Goal: Task Accomplishment & Management: Manage account settings

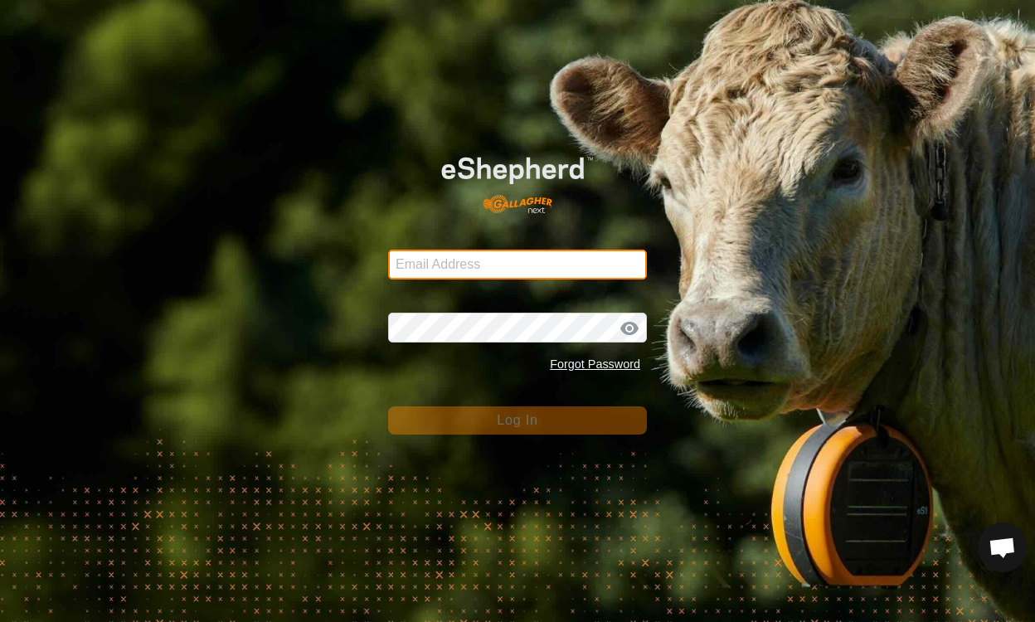
type input "[EMAIL_ADDRESS][DOMAIN_NAME]"
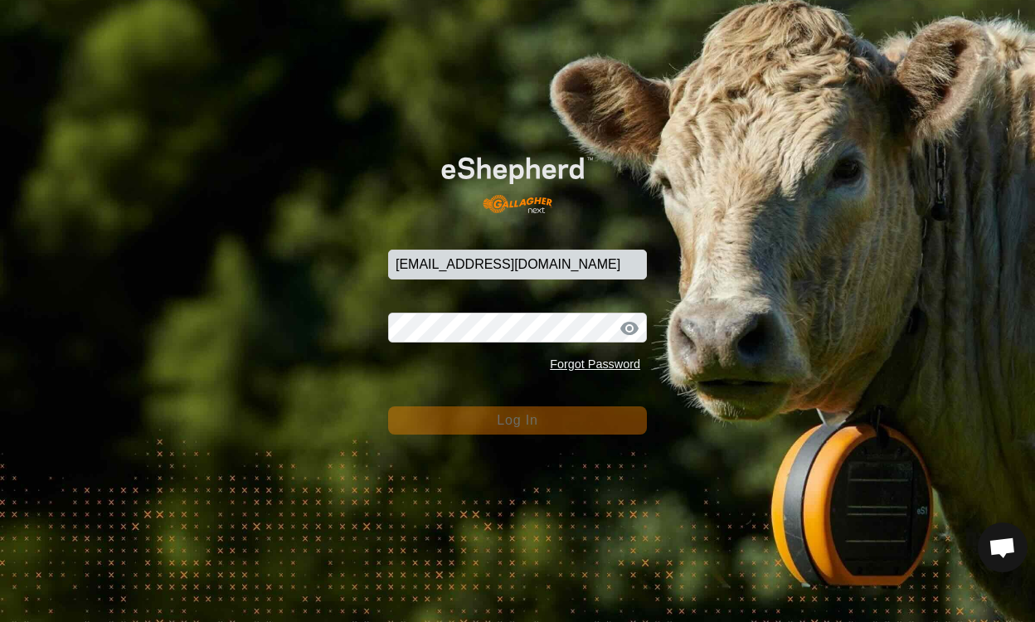
click at [526, 428] on button "Log In" at bounding box center [517, 420] width 259 height 28
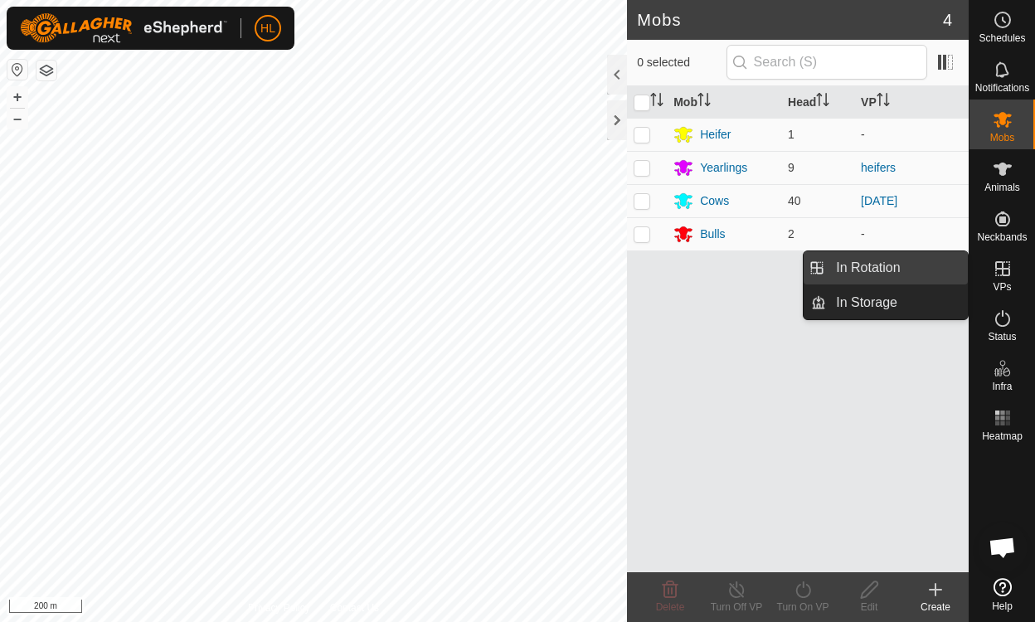
click at [906, 269] on link "In Rotation" at bounding box center [897, 267] width 142 height 33
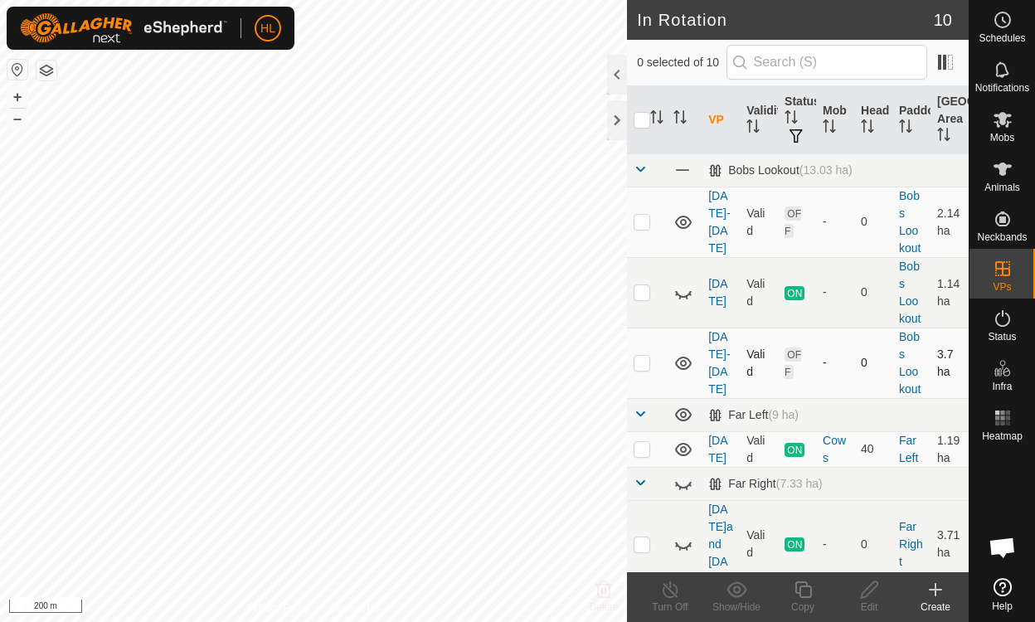
click at [647, 367] on p-checkbox at bounding box center [642, 362] width 17 height 13
checkbox input "true"
click at [723, 207] on link "[DATE]-[DATE]" at bounding box center [719, 222] width 22 height 66
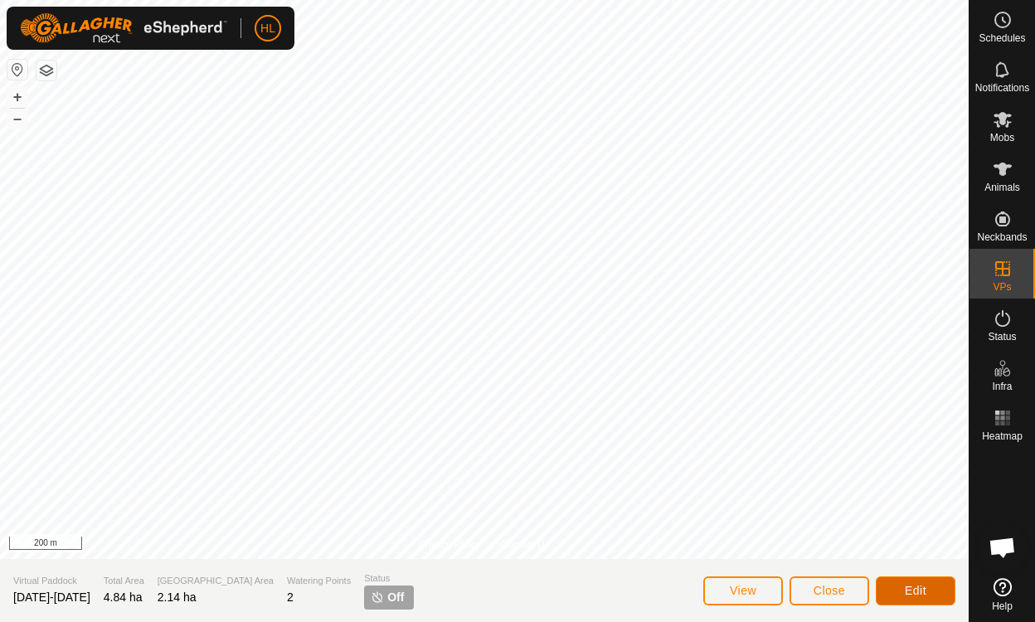
click at [891, 596] on button "Edit" at bounding box center [916, 590] width 80 height 29
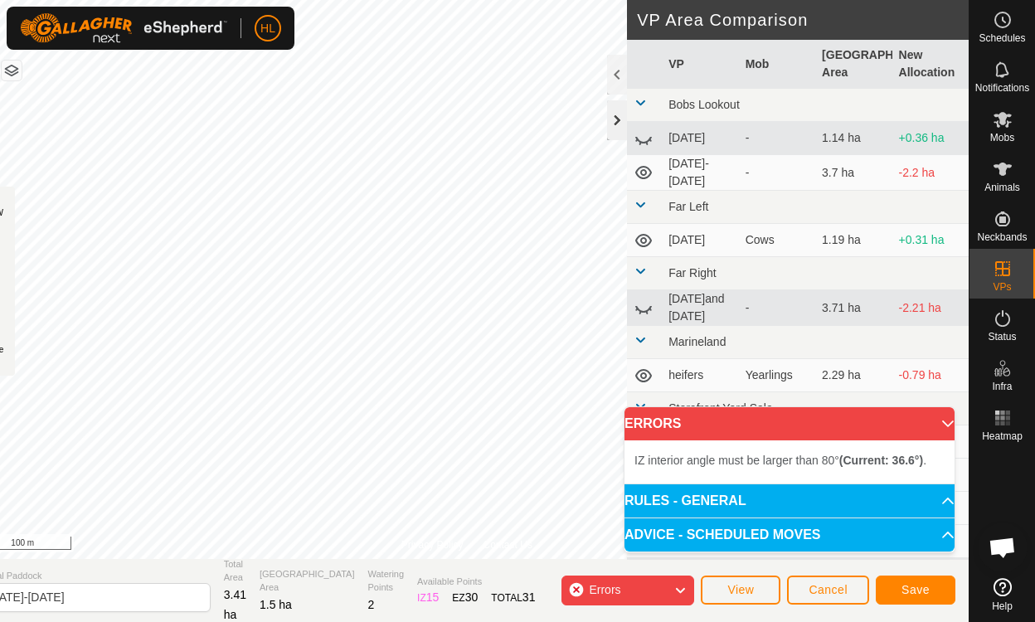
click at [619, 120] on div at bounding box center [617, 120] width 20 height 40
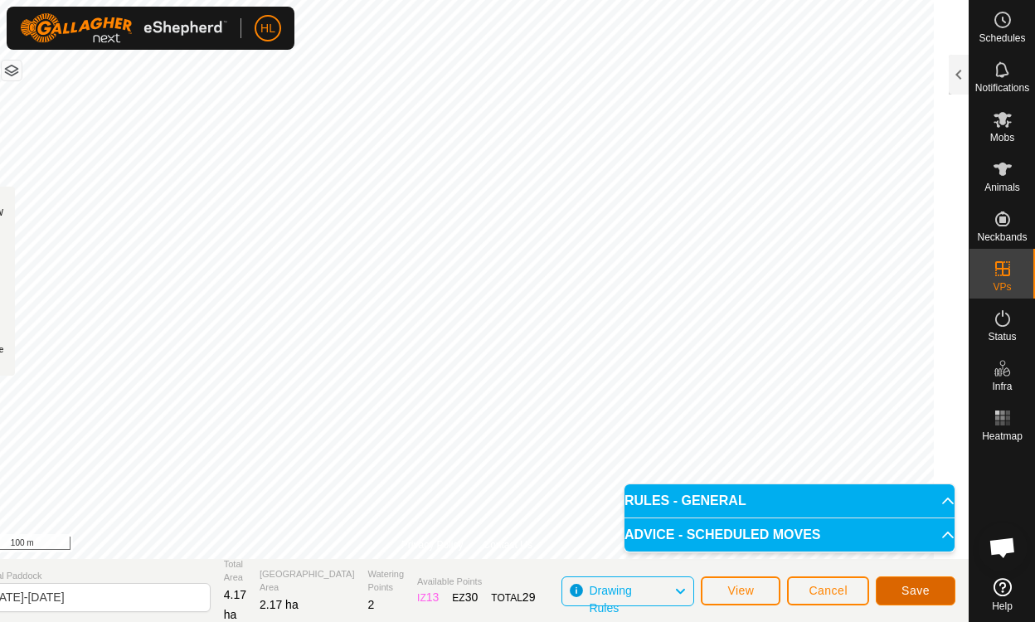
click at [897, 591] on button "Save" at bounding box center [916, 590] width 80 height 29
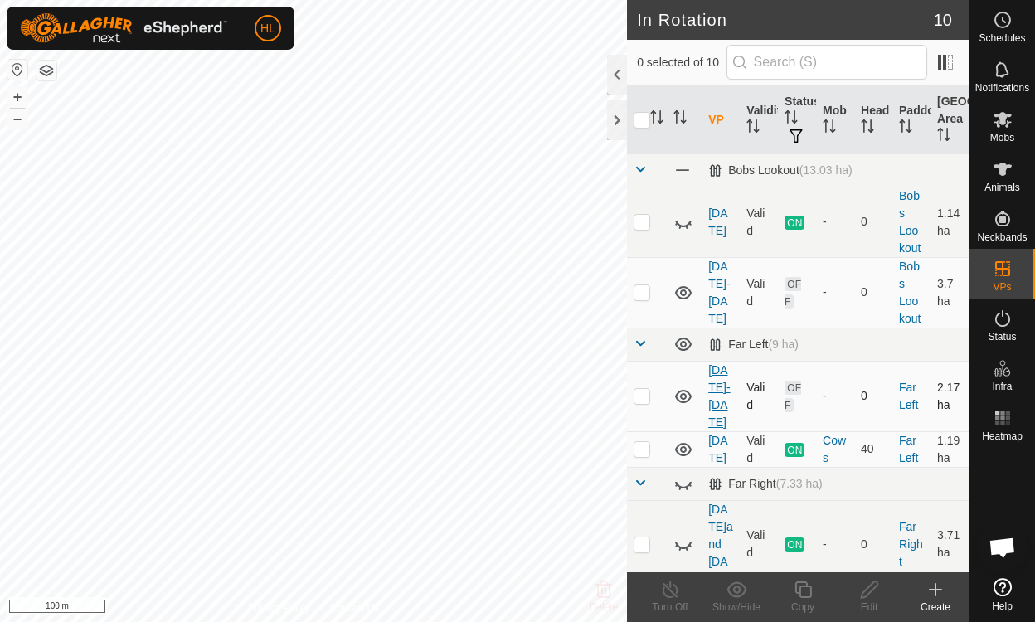
click at [717, 386] on link "[DATE]-[DATE]" at bounding box center [719, 396] width 22 height 66
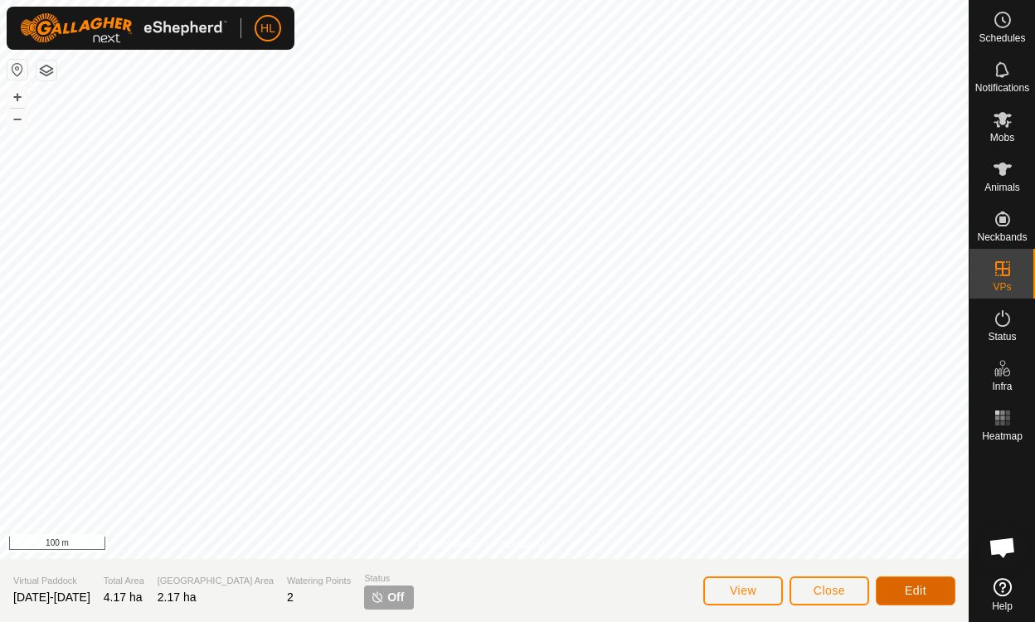
click at [904, 577] on button "Edit" at bounding box center [916, 590] width 80 height 29
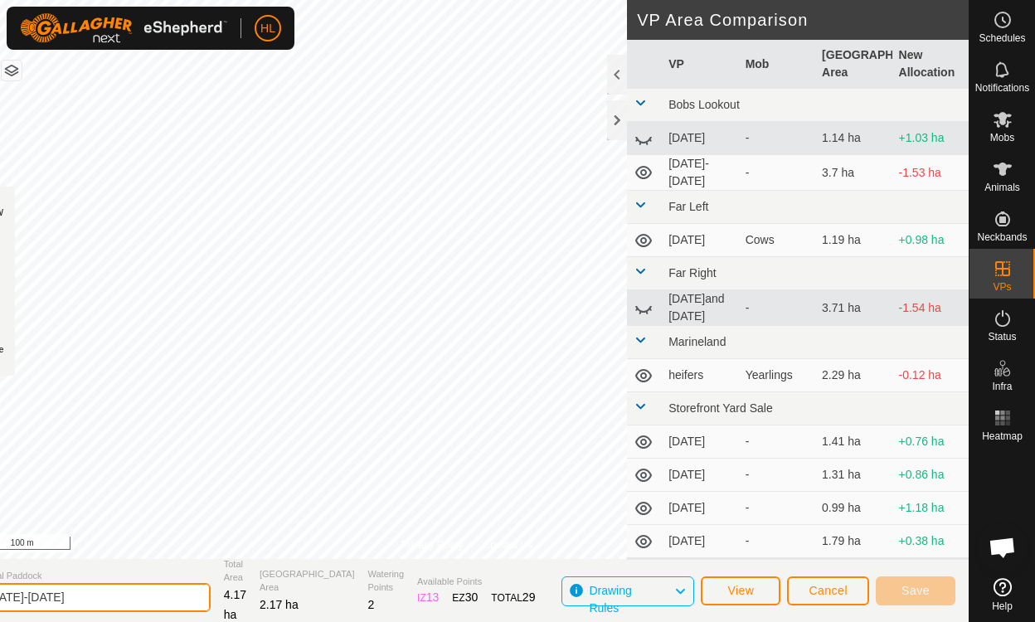
click at [104, 600] on input "[DATE]-[DATE]" at bounding box center [94, 597] width 232 height 29
type input "a"
type input "[DATE]"
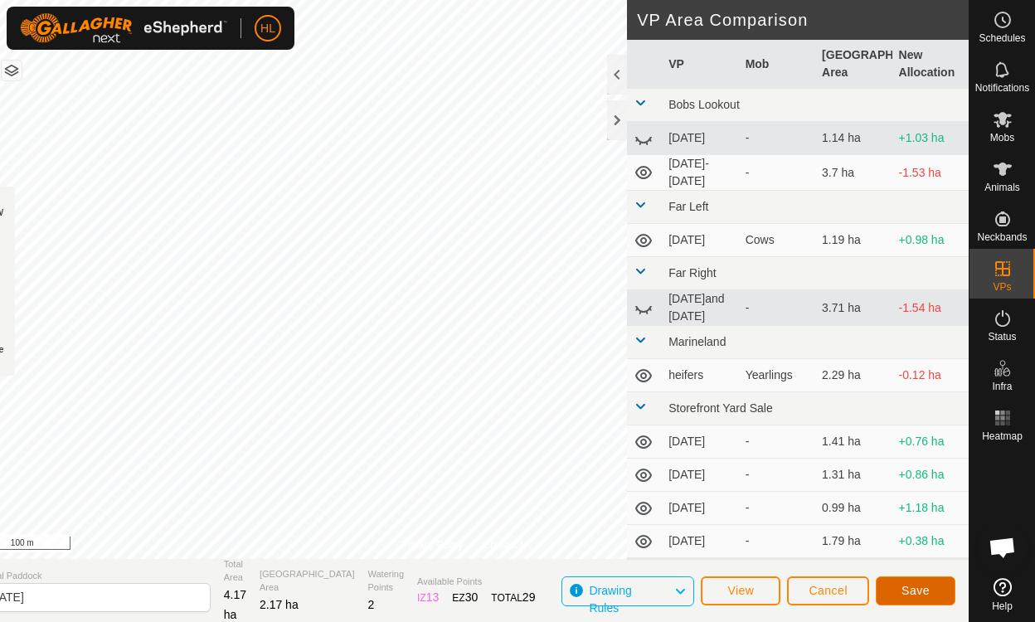
click at [902, 592] on span "Save" at bounding box center [915, 590] width 28 height 13
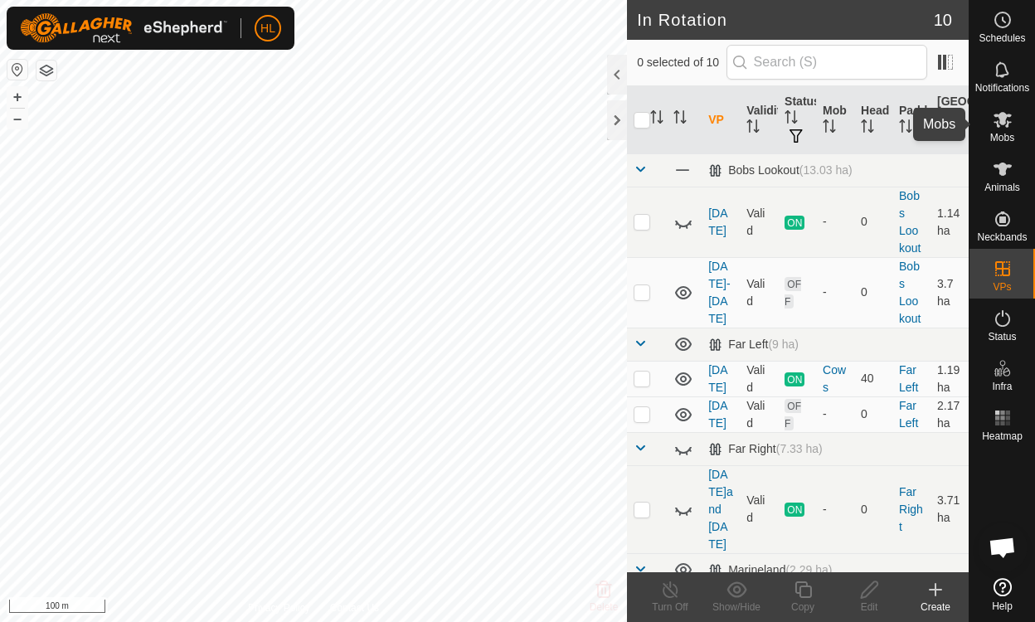
click at [998, 126] on icon at bounding box center [1002, 120] width 18 height 16
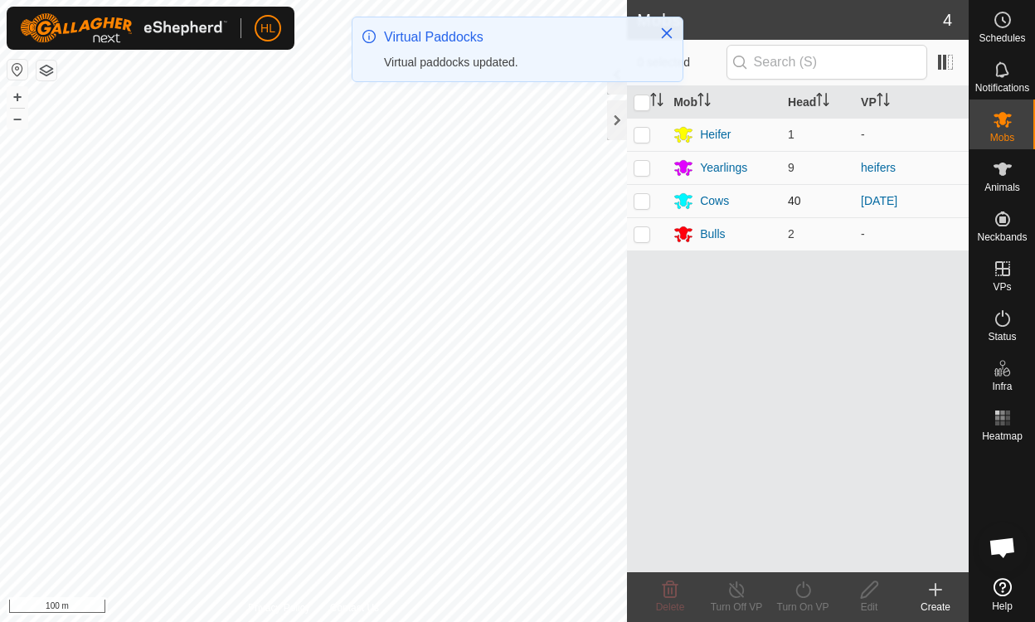
click at [646, 195] on p-checkbox at bounding box center [642, 200] width 17 height 13
checkbox input "true"
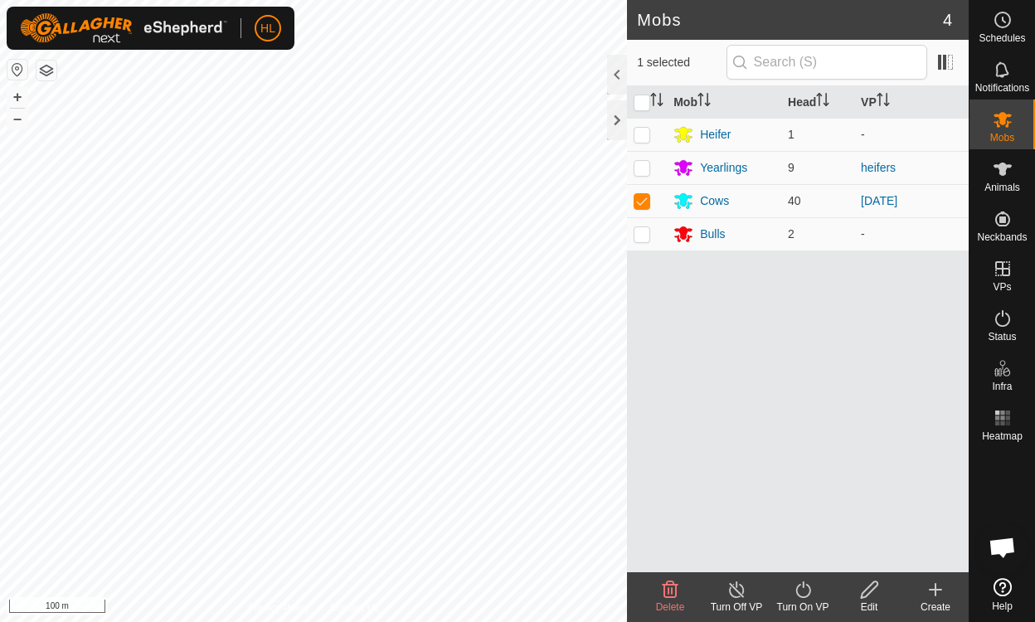
click at [797, 590] on icon at bounding box center [803, 590] width 21 height 20
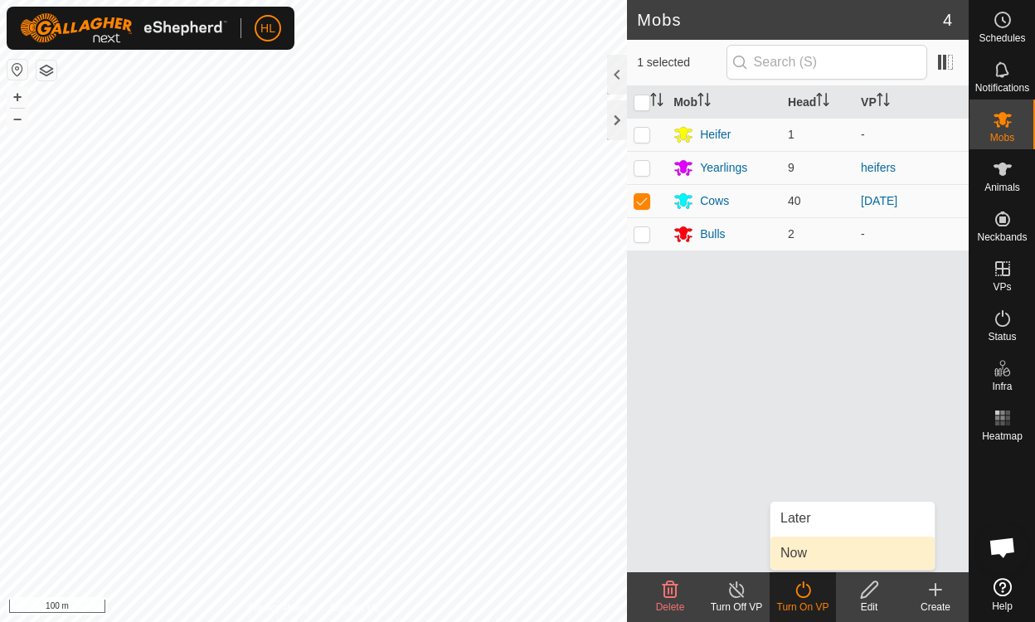
click at [796, 561] on link "Now" at bounding box center [852, 553] width 164 height 33
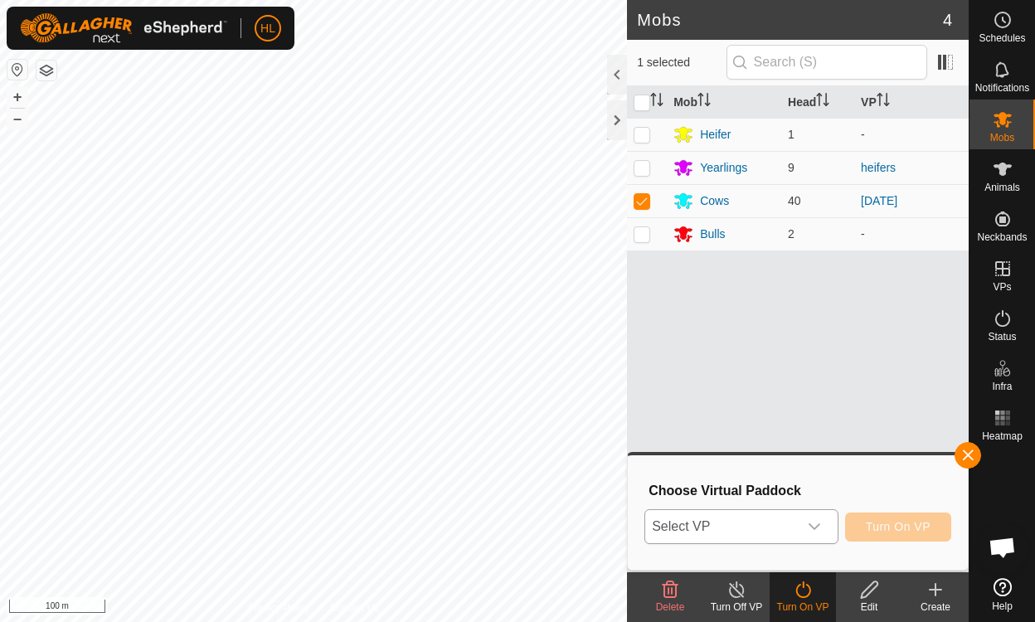
click at [770, 529] on span "Select VP" at bounding box center [721, 526] width 152 height 33
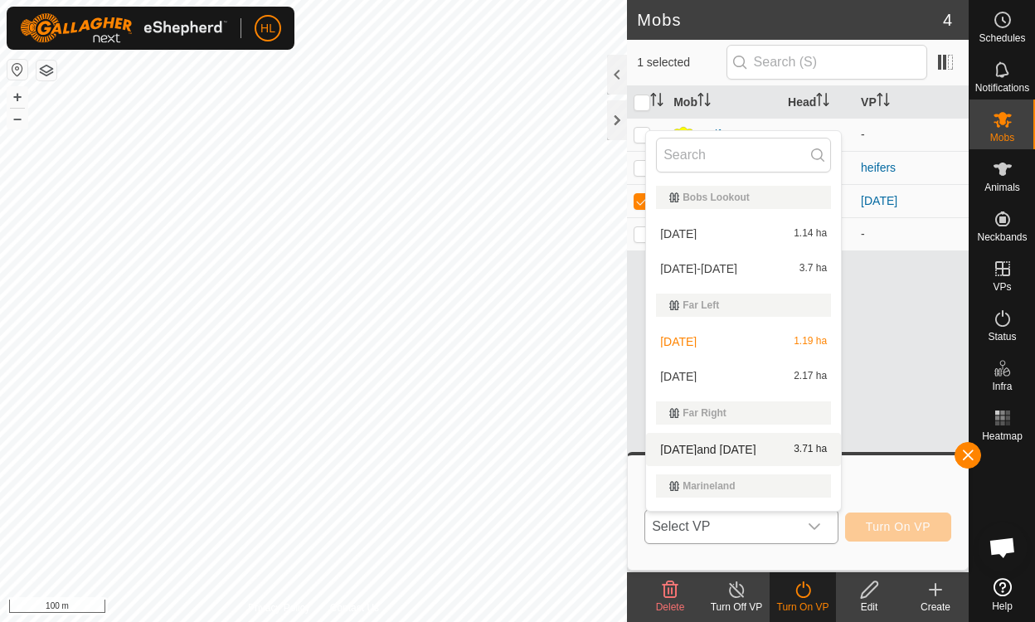
scroll to position [28, 0]
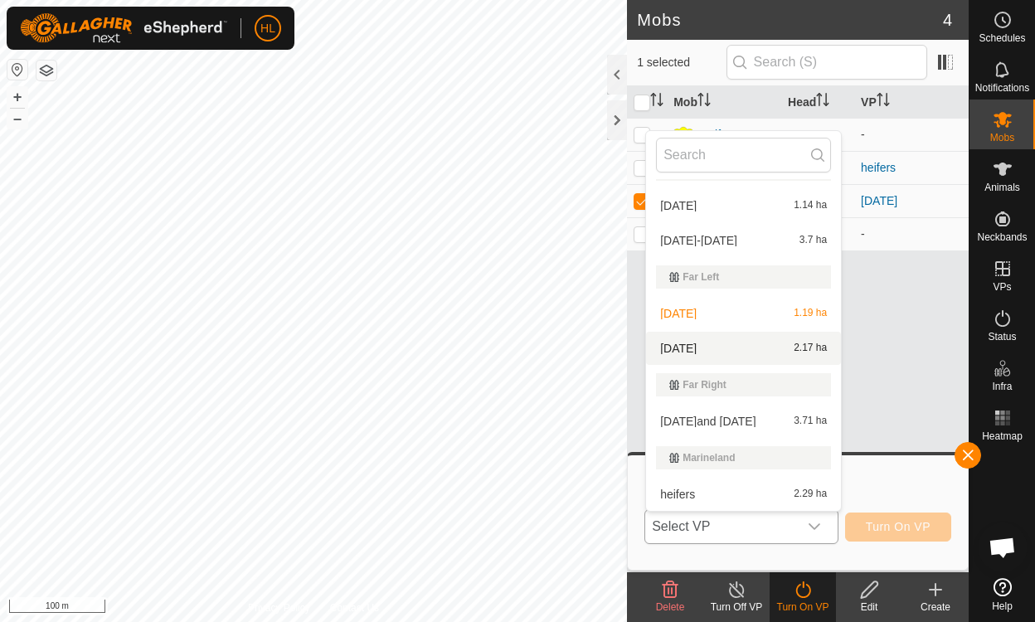
click at [717, 342] on li "[DATE] 2.17 ha" at bounding box center [743, 348] width 195 height 33
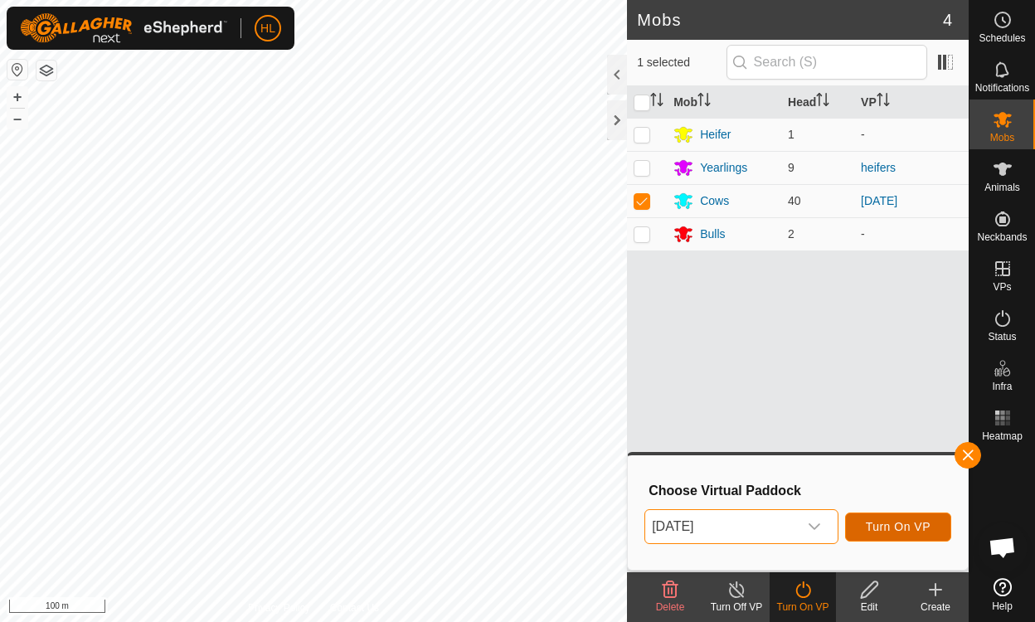
click at [890, 522] on span "Turn On VP" at bounding box center [898, 526] width 65 height 13
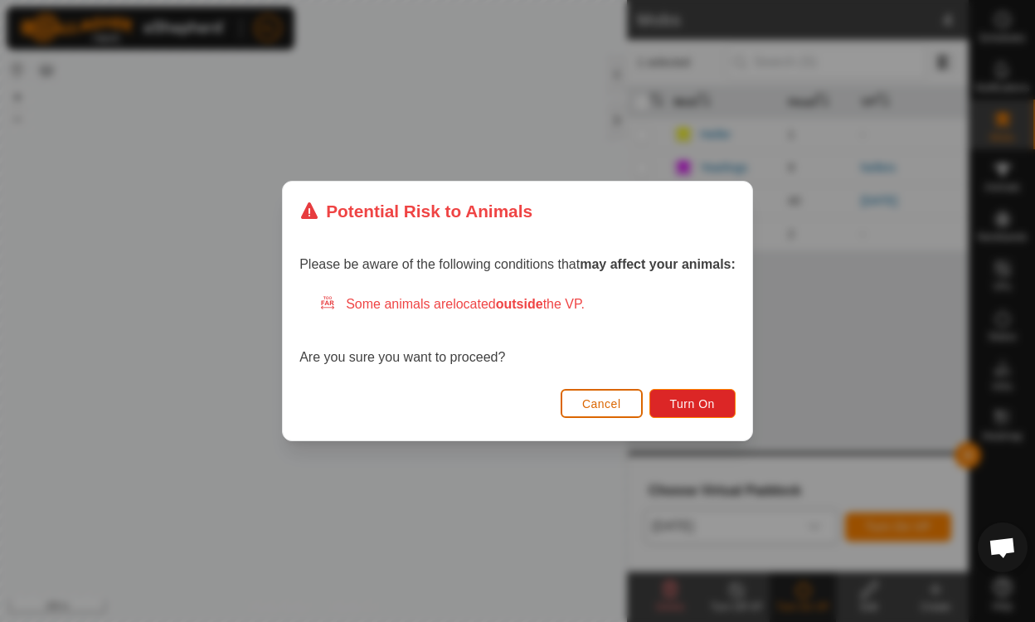
click at [597, 411] on button "Cancel" at bounding box center [602, 403] width 82 height 29
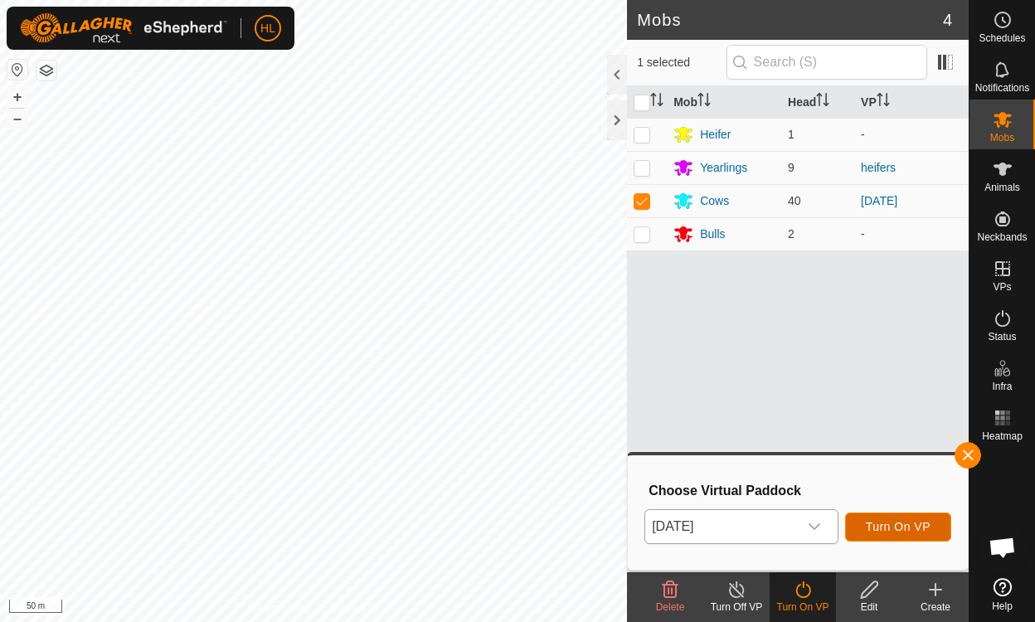
click at [876, 527] on span "Turn On VP" at bounding box center [898, 526] width 65 height 13
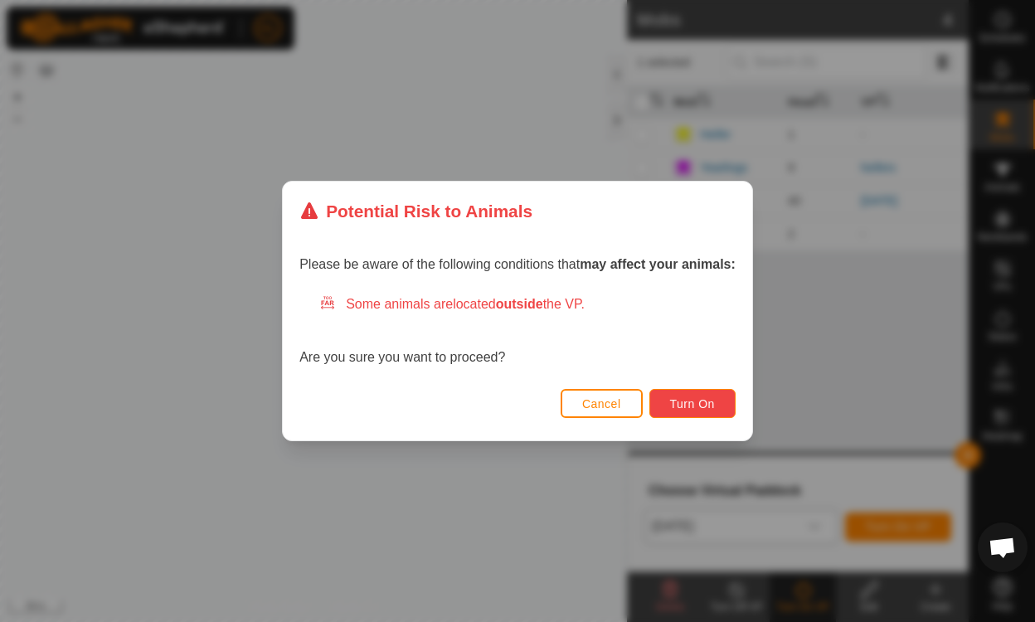
click at [691, 404] on span "Turn On" at bounding box center [692, 403] width 45 height 13
